Goal: Information Seeking & Learning: Learn about a topic

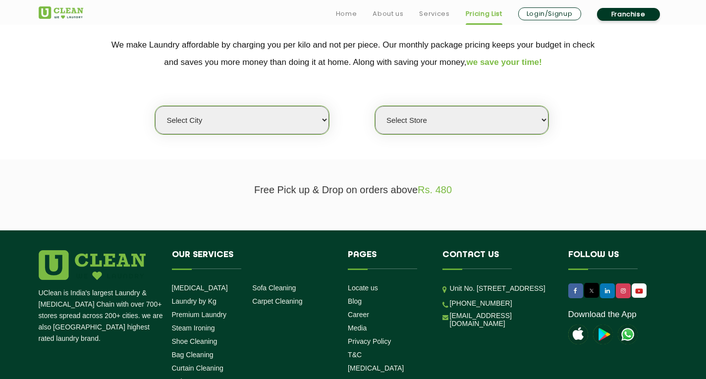
scroll to position [206, 0]
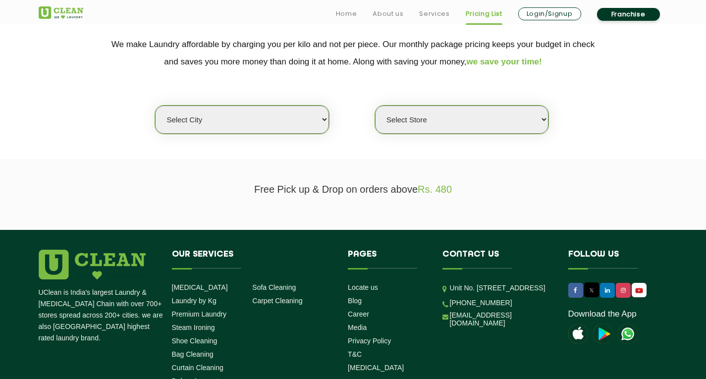
click at [318, 121] on select "Select city [GEOGRAPHIC_DATA] [GEOGRAPHIC_DATA] [GEOGRAPHIC_DATA] [GEOGRAPHIC_D…" at bounding box center [242, 120] width 174 height 28
select select "6"
click at [155, 106] on select "Select city [GEOGRAPHIC_DATA] [GEOGRAPHIC_DATA] [GEOGRAPHIC_DATA] [GEOGRAPHIC_D…" at bounding box center [242, 120] width 174 height 28
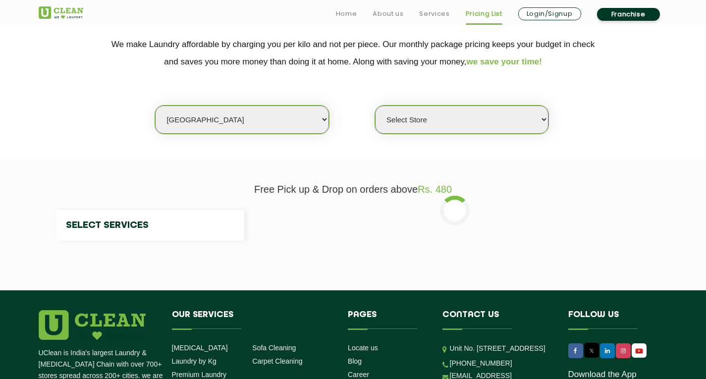
select select "0"
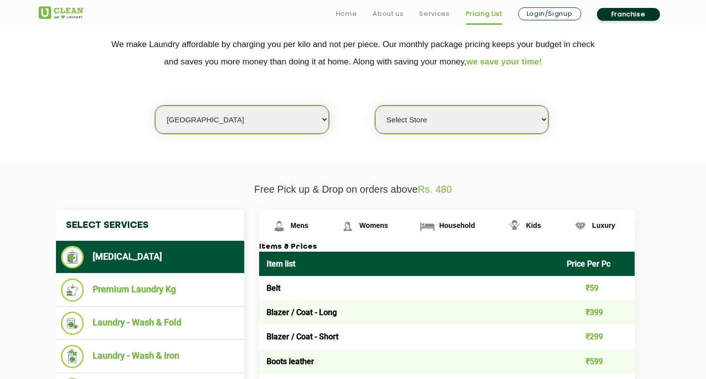
click at [464, 120] on select "Select Store [GEOGRAPHIC_DATA] [GEOGRAPHIC_DATA] UClean KR [GEOGRAPHIC_DATA] [G…" at bounding box center [462, 120] width 174 height 28
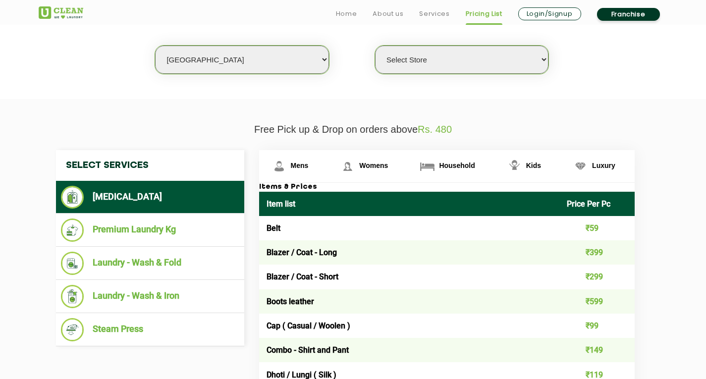
scroll to position [266, 0]
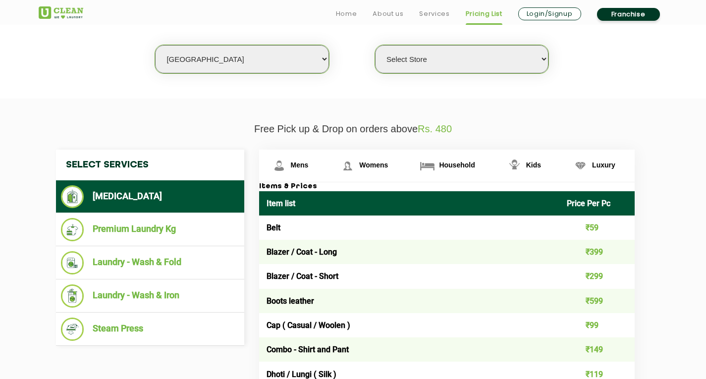
click at [532, 68] on select "Select Store [GEOGRAPHIC_DATA] [GEOGRAPHIC_DATA] UClean KR [GEOGRAPHIC_DATA] [G…" at bounding box center [462, 59] width 174 height 28
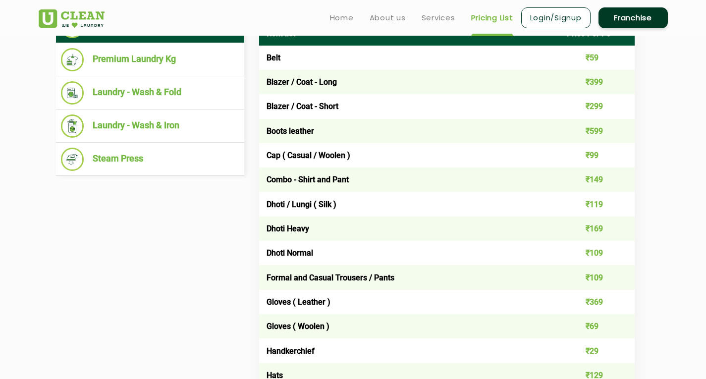
scroll to position [427, 0]
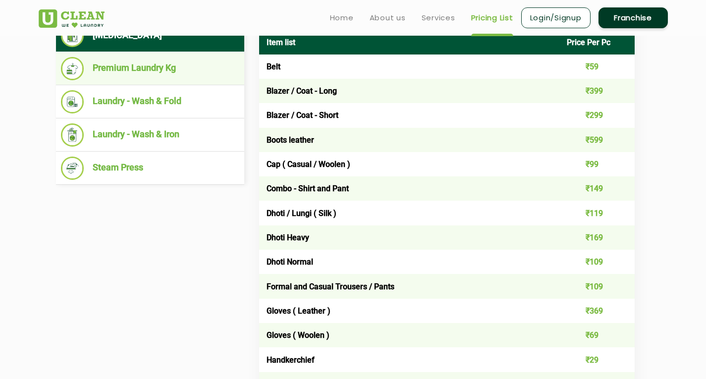
click at [179, 70] on li "Premium Laundry Kg" at bounding box center [150, 68] width 178 height 23
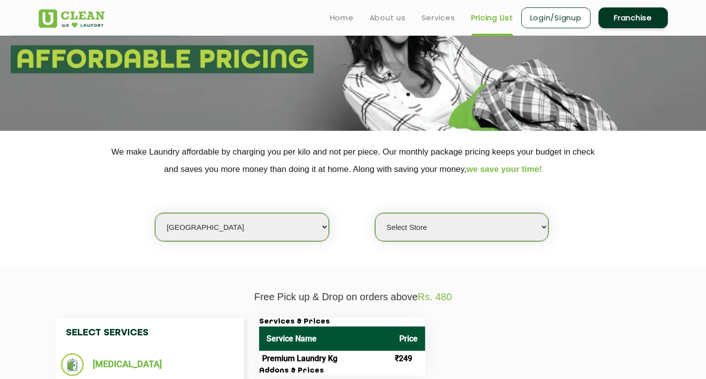
scroll to position [98, 0]
